Goal: Information Seeking & Learning: Understand process/instructions

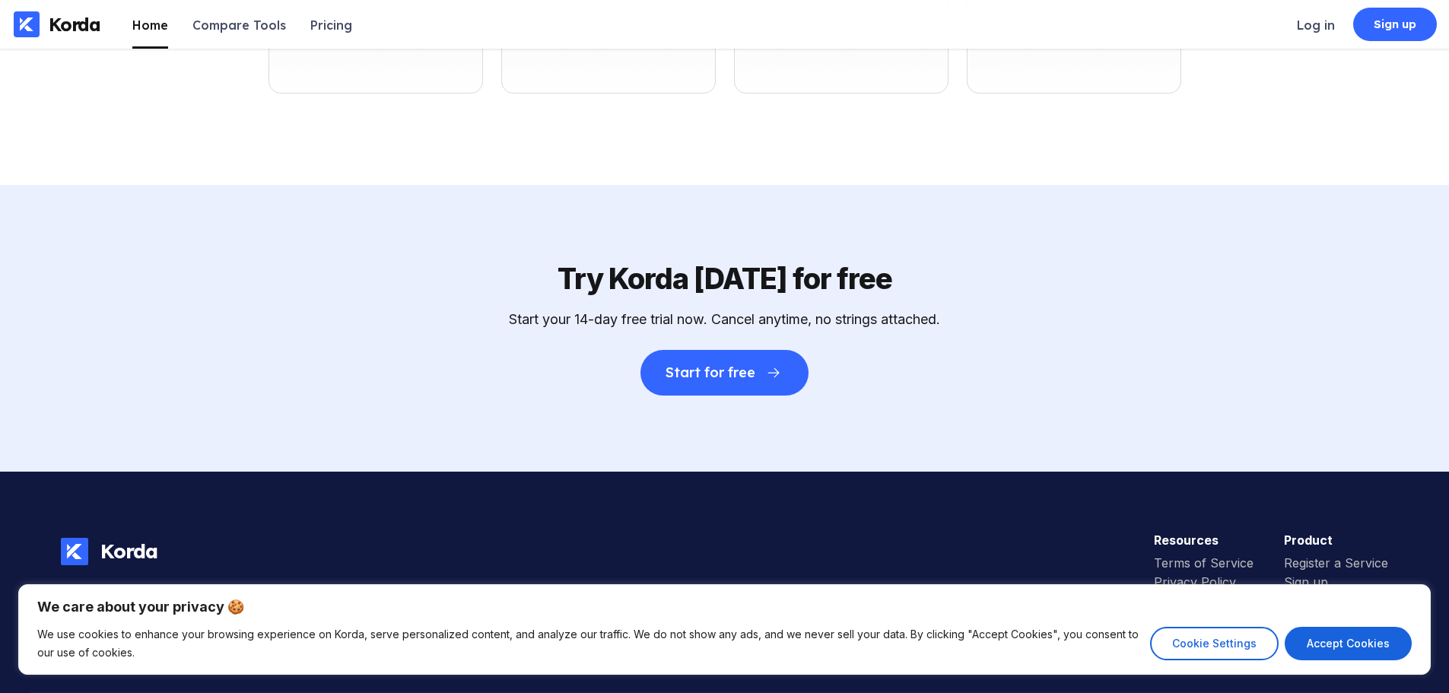
scroll to position [5214, 0]
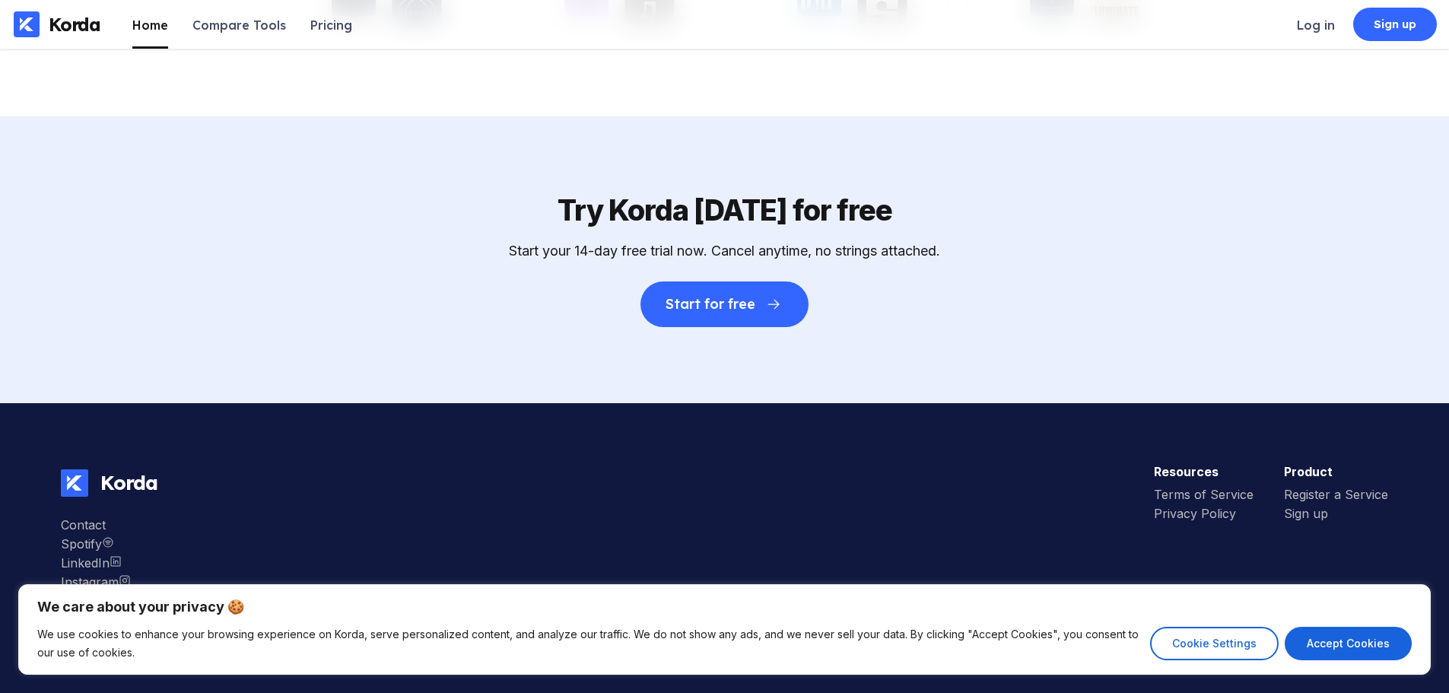
click at [1311, 643] on button "Accept Cookies" at bounding box center [1348, 643] width 127 height 33
checkbox input "true"
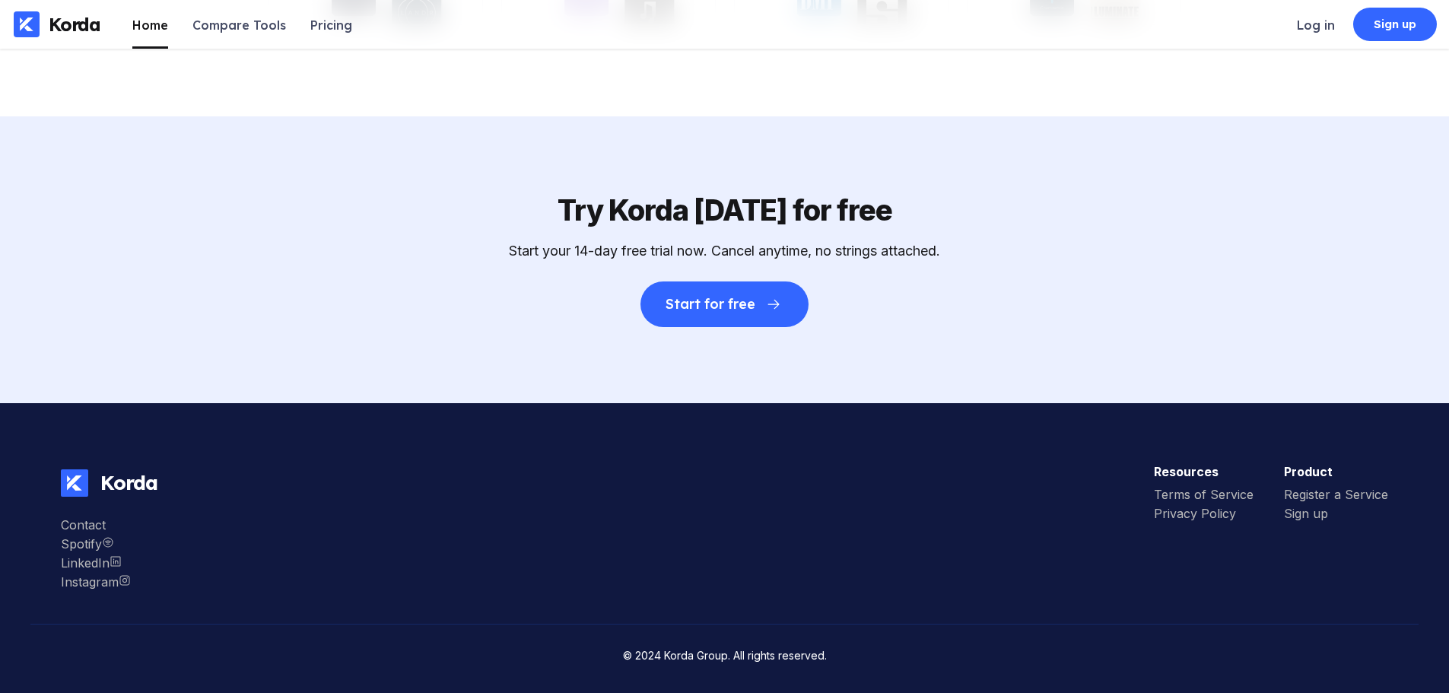
click at [696, 659] on small "© 2024 Korda Group. All rights reserved." at bounding box center [725, 655] width 204 height 13
click at [691, 657] on small "© 2024 Korda Group. All rights reserved." at bounding box center [725, 655] width 204 height 13
drag, startPoint x: 666, startPoint y: 654, endPoint x: 724, endPoint y: 664, distance: 59.4
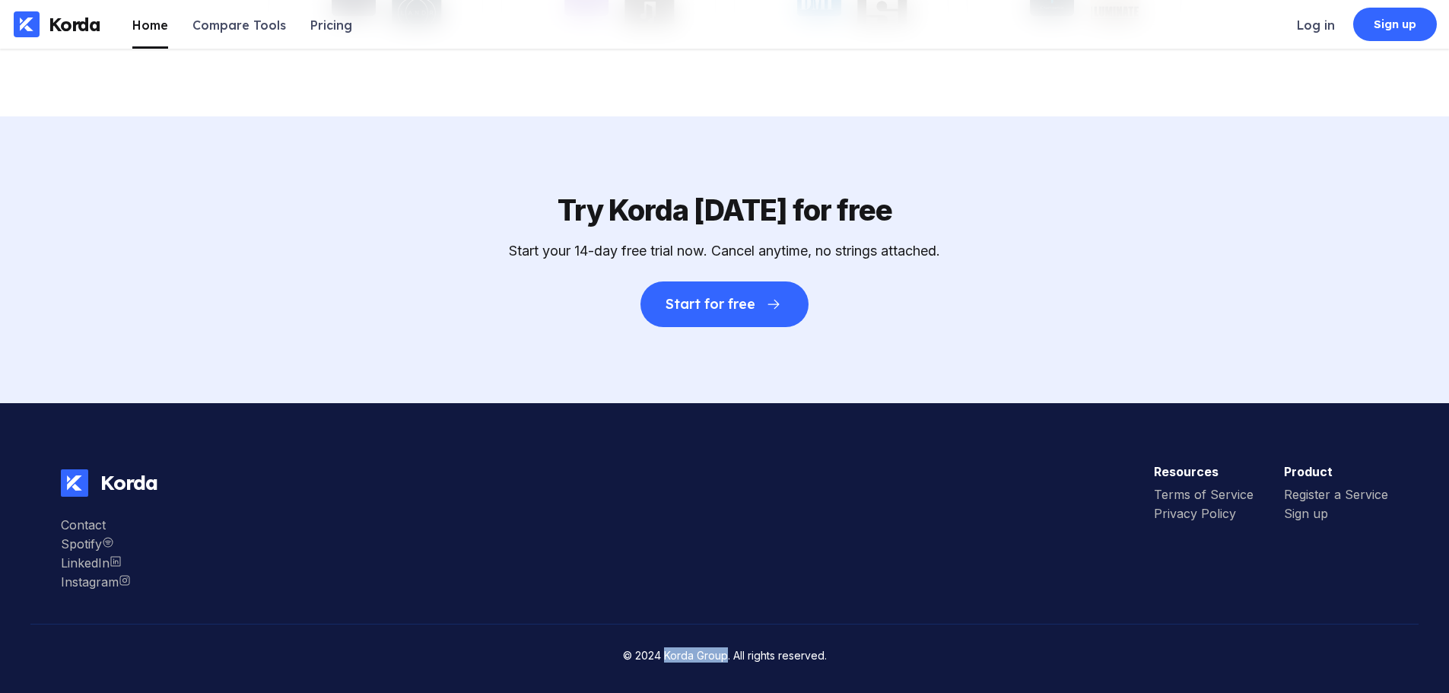
click at [724, 664] on footer "Korda Contact Spotify LinkedIn Instagram Resources Terms of Service Privacy Pol…" at bounding box center [724, 548] width 1449 height 290
click at [1174, 497] on div "Terms of Service" at bounding box center [1204, 494] width 100 height 15
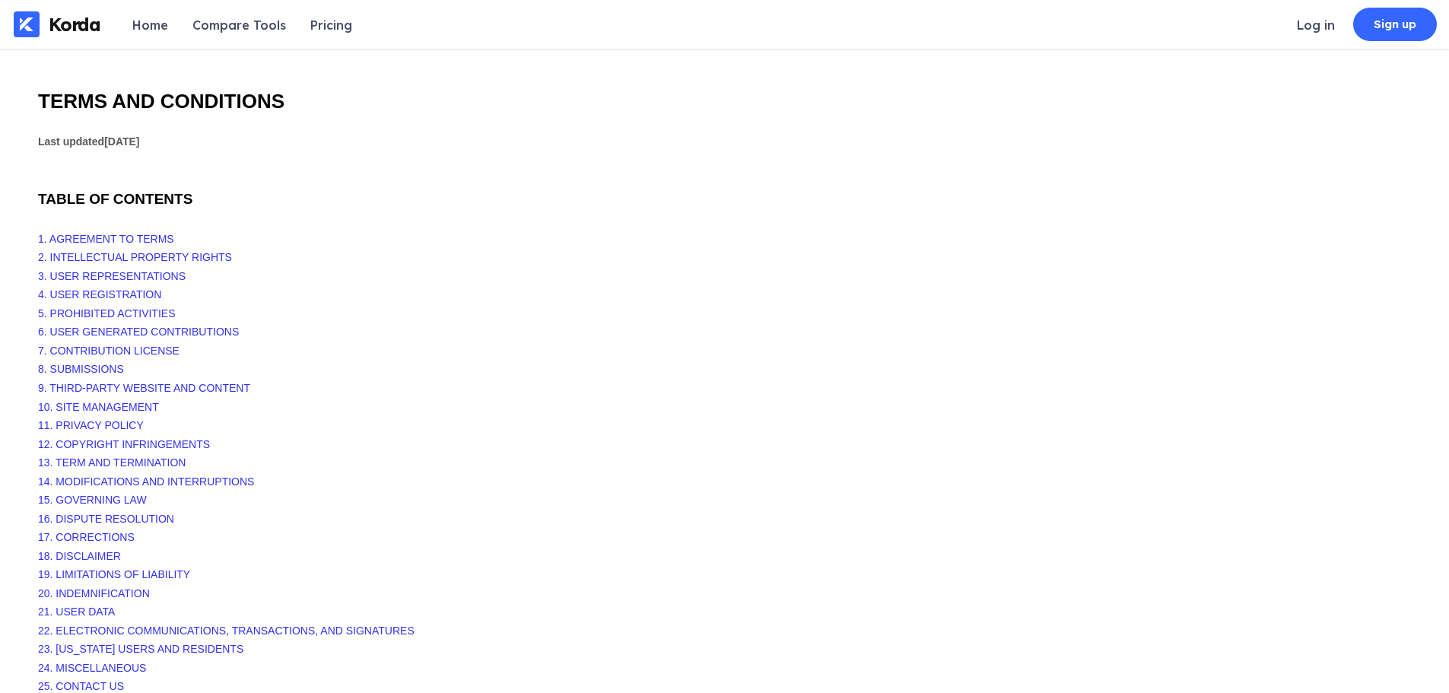
click at [82, 239] on span "1. AGREEMENT TO TERMS" at bounding box center [106, 239] width 136 height 12
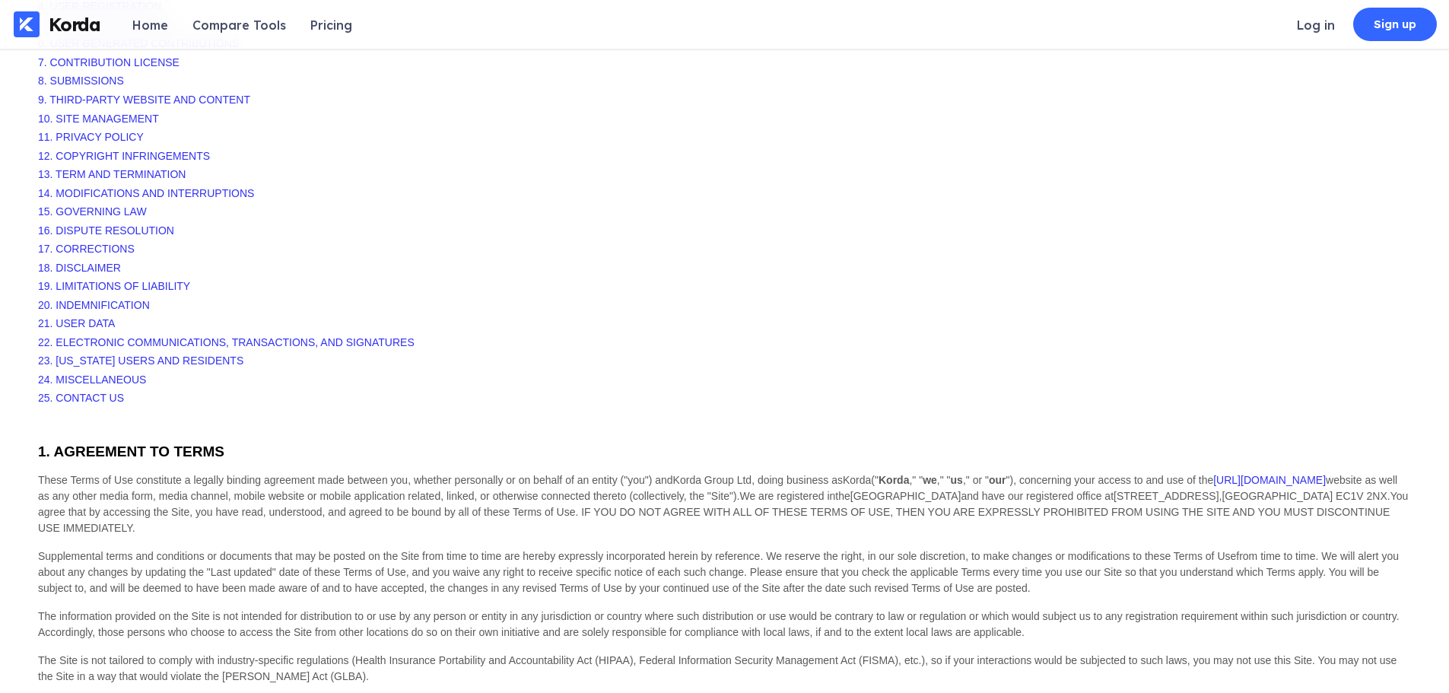
scroll to position [307, 0]
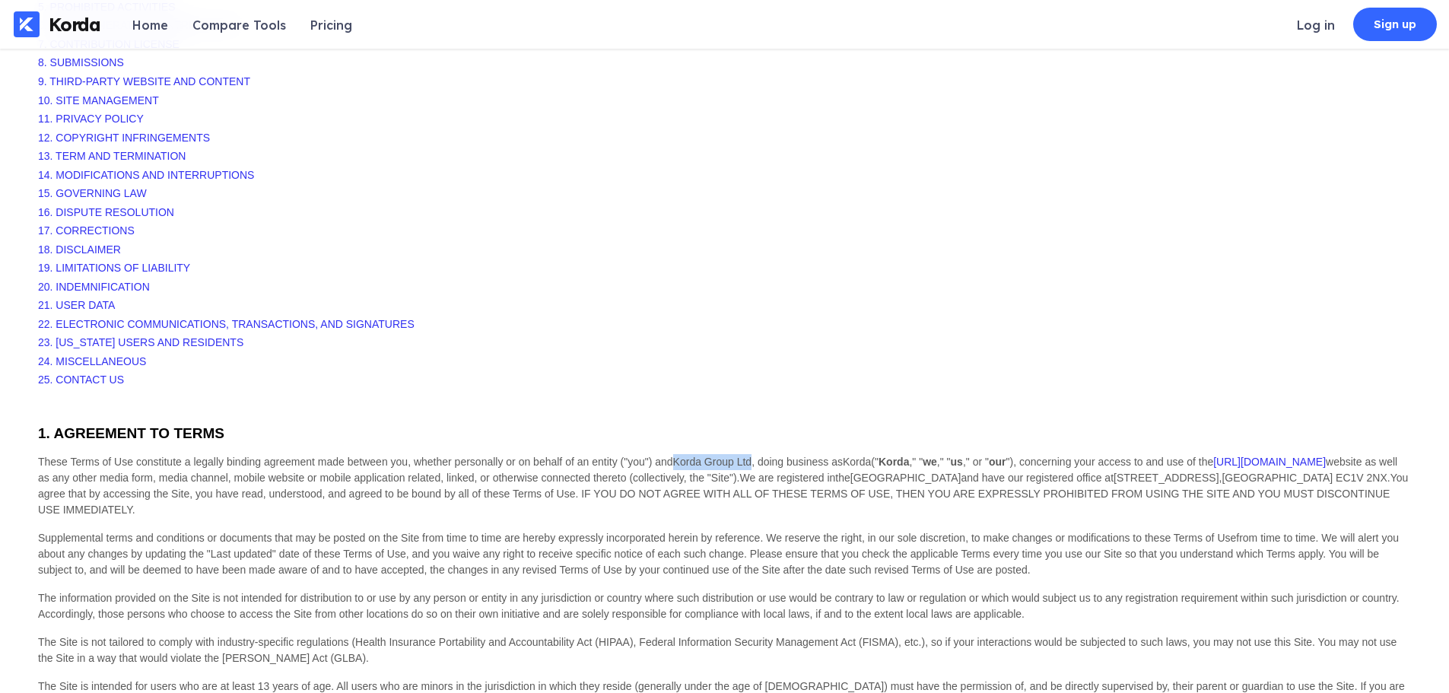
drag, startPoint x: 675, startPoint y: 461, endPoint x: 755, endPoint y: 464, distance: 80.7
click at [755, 464] on span "These Terms of Use constitute a legally binding agreement made between you, whe…" at bounding box center [718, 470] width 1360 height 28
